Goal: Transaction & Acquisition: Purchase product/service

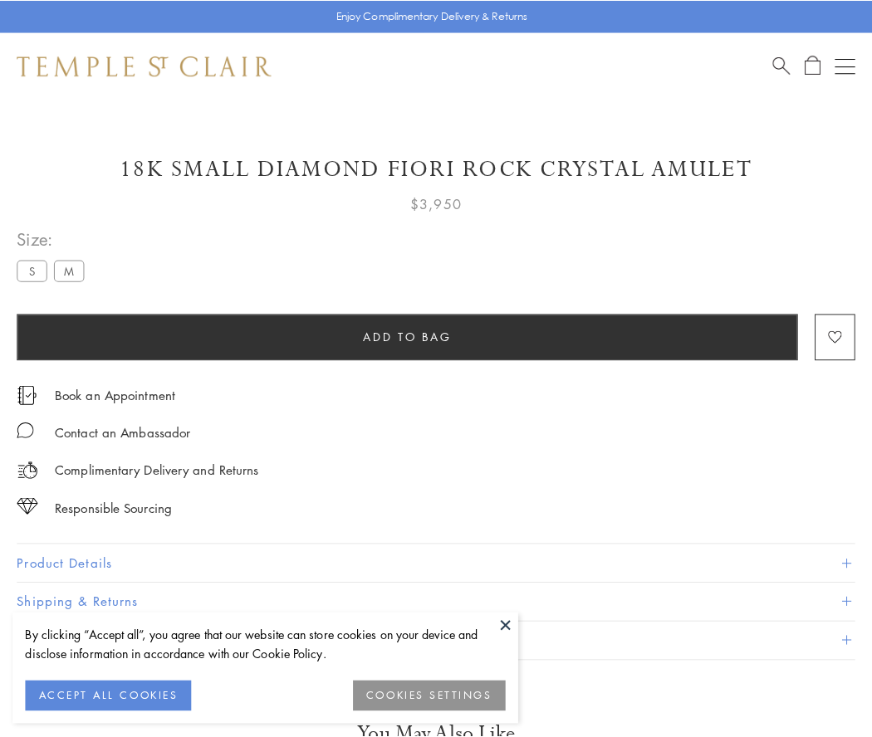
scroll to position [28, 0]
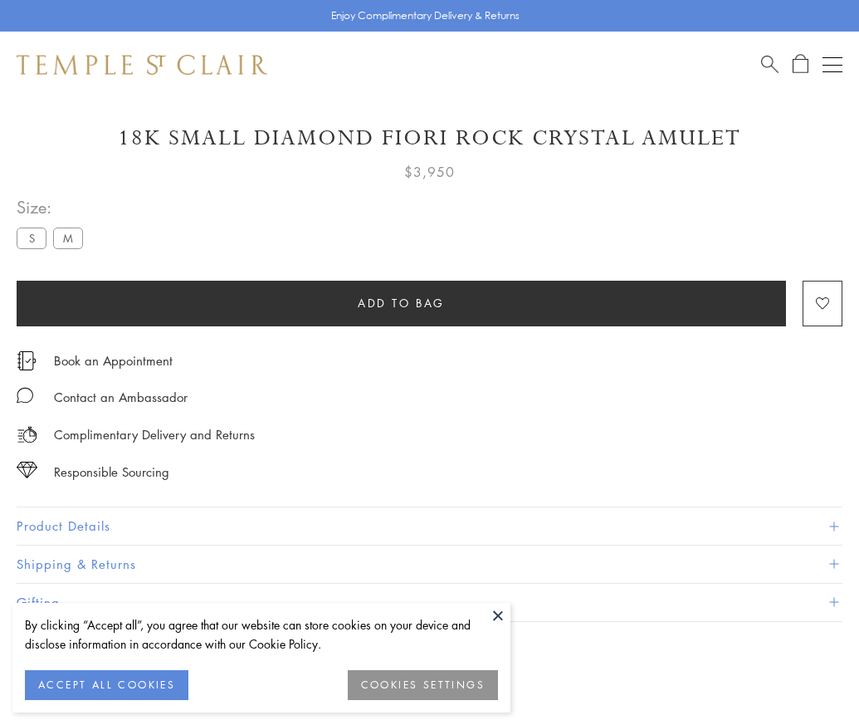
click at [401, 302] on span "Add to bag" at bounding box center [401, 303] width 87 height 18
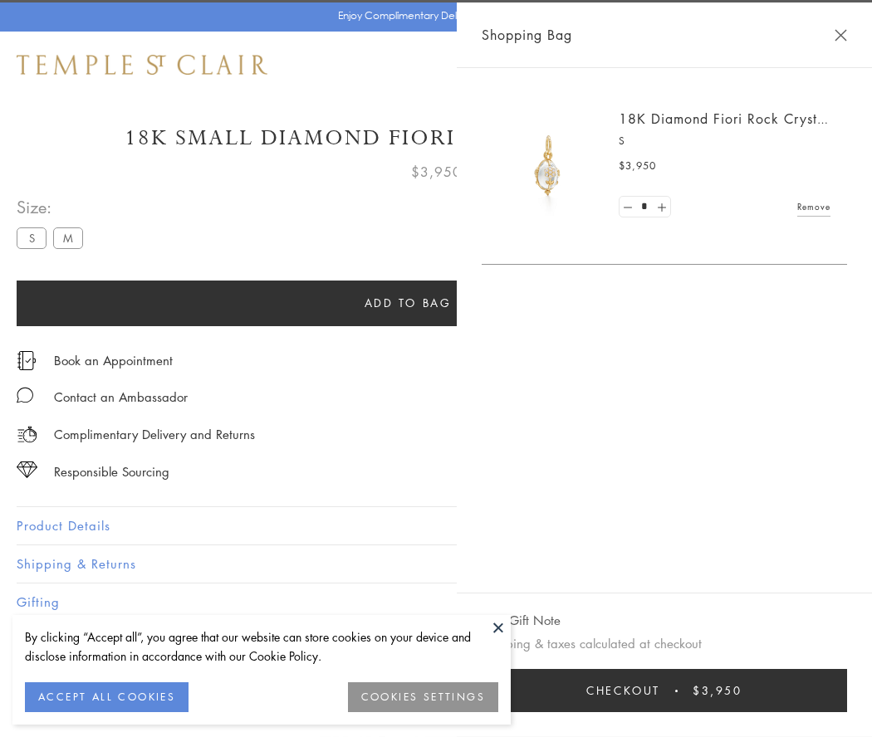
click at [717, 691] on button "Checkout $3,950" at bounding box center [664, 690] width 365 height 43
